Goal: Task Accomplishment & Management: Use online tool/utility

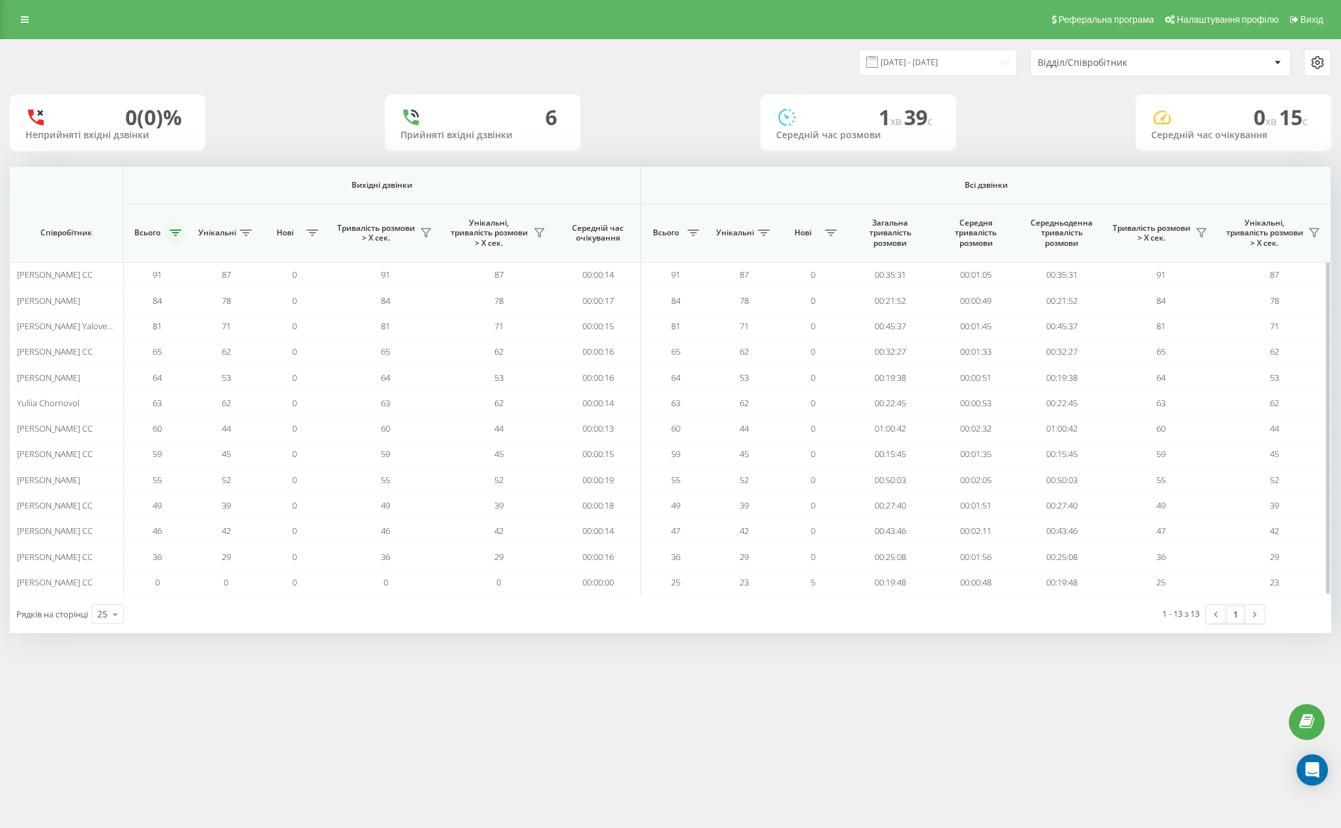
click at [176, 230] on button at bounding box center [176, 232] width 20 height 21
click at [275, 325] on button "Застосувати" at bounding box center [266, 333] width 83 height 26
click at [175, 230] on icon at bounding box center [176, 233] width 12 height 7
click at [238, 333] on button "Застосувати" at bounding box center [266, 333] width 83 height 26
click at [173, 239] on button at bounding box center [176, 232] width 20 height 21
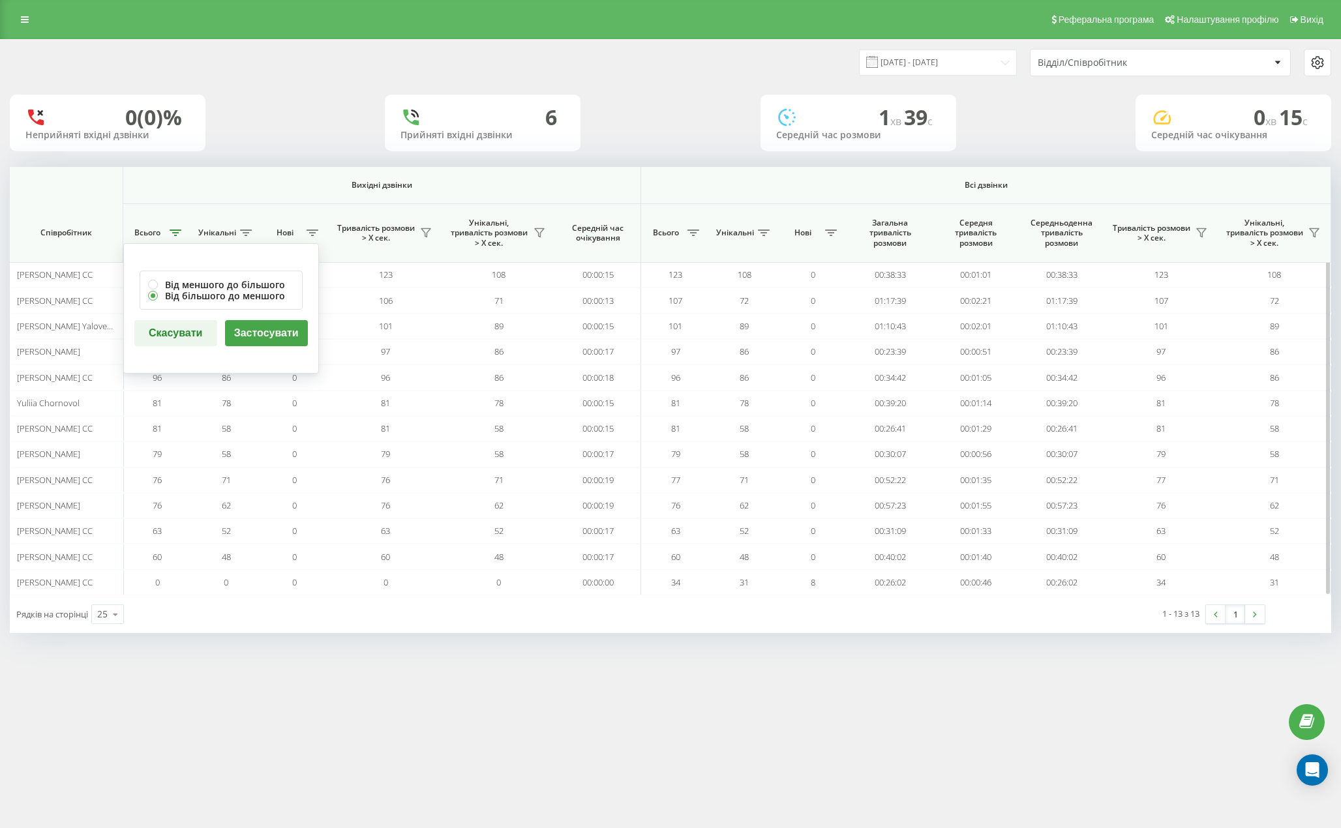
click at [285, 325] on button "Застосувати" at bounding box center [266, 333] width 83 height 26
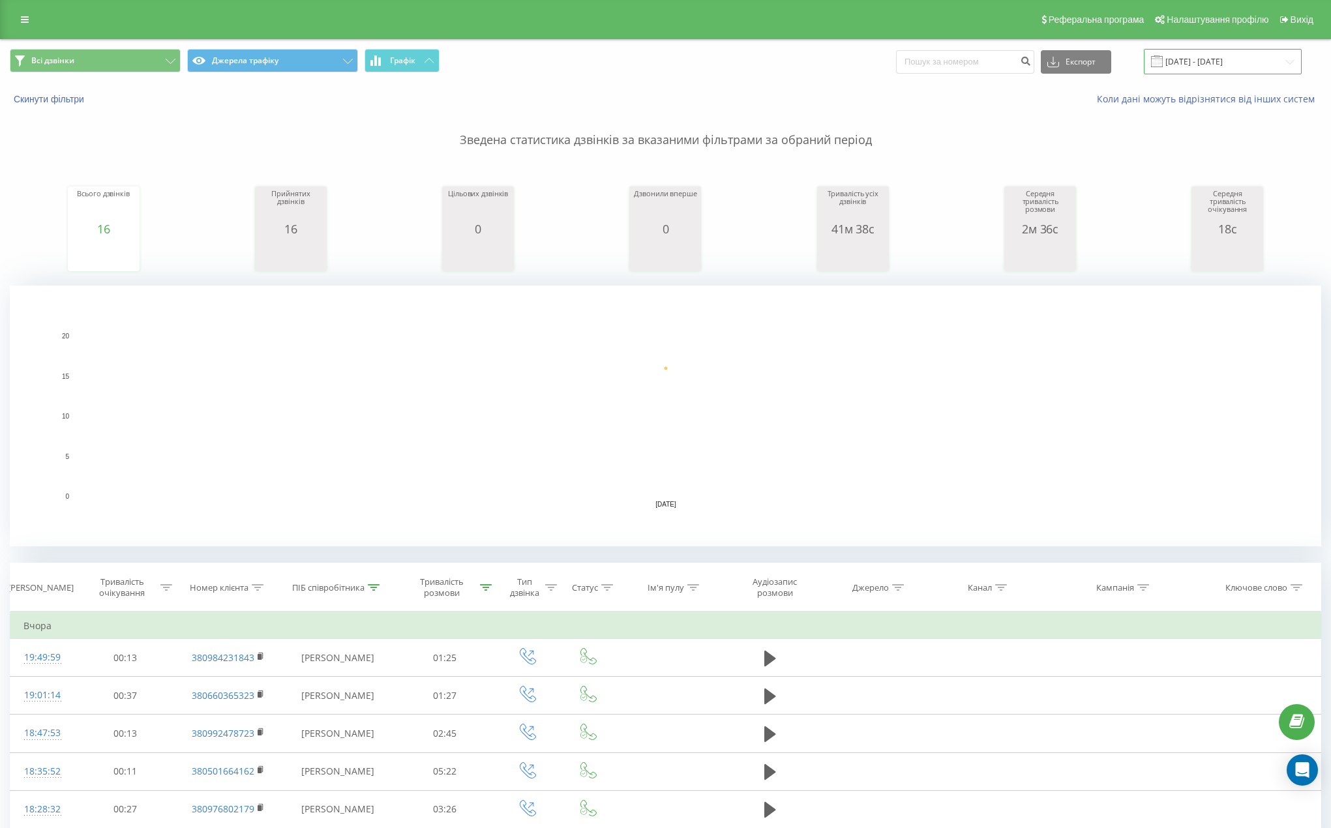
click at [1213, 55] on input "[DATE] - [DATE]" at bounding box center [1223, 61] width 158 height 25
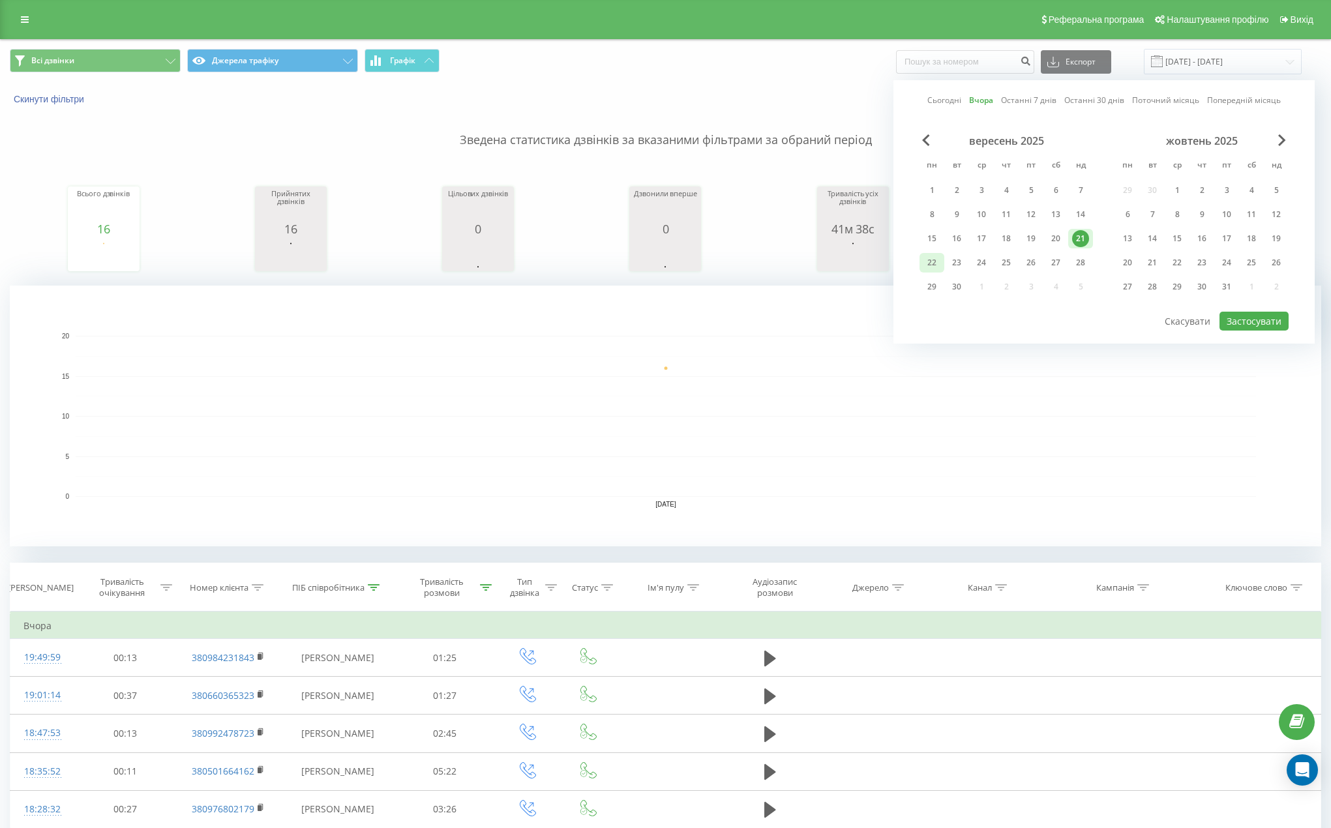
click at [934, 265] on div "22" at bounding box center [931, 262] width 17 height 17
click at [1256, 317] on button "Застосувати" at bounding box center [1253, 321] width 69 height 19
type input "[DATE] - [DATE]"
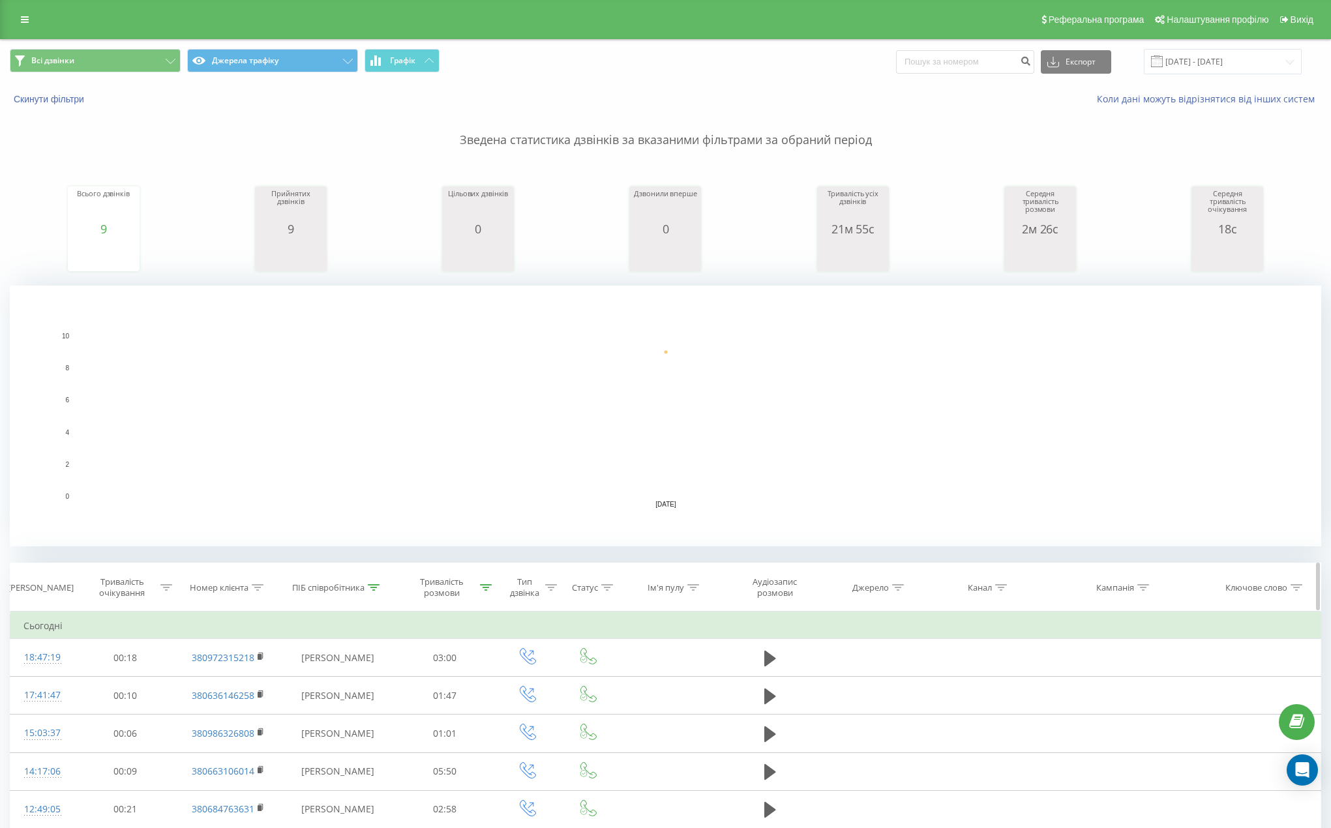
click at [480, 592] on div at bounding box center [486, 587] width 12 height 11
click at [421, 713] on button "Скасувати" at bounding box center [414, 707] width 55 height 16
